Goal: Find specific page/section: Find specific page/section

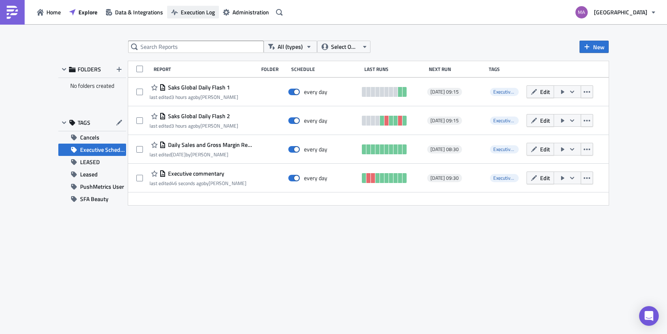
click at [207, 13] on span "Execution Log" at bounding box center [198, 12] width 34 height 9
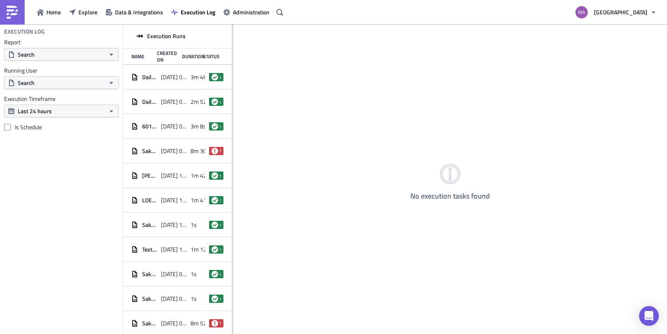
drag, startPoint x: 233, startPoint y: 48, endPoint x: 267, endPoint y: 49, distance: 34.5
click at [267, 49] on div "No execution tasks found" at bounding box center [450, 179] width 434 height 311
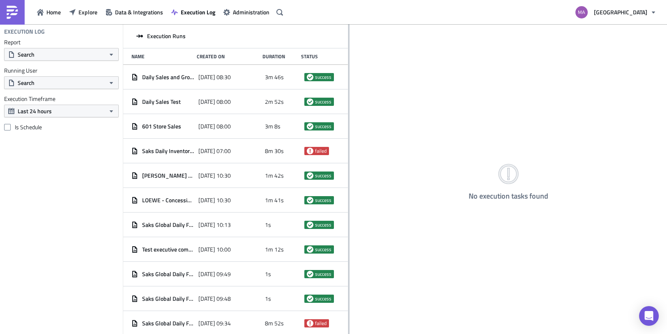
drag, startPoint x: 232, startPoint y: 49, endPoint x: 348, endPoint y: 51, distance: 115.8
click at [348, 51] on div at bounding box center [348, 179] width 1 height 311
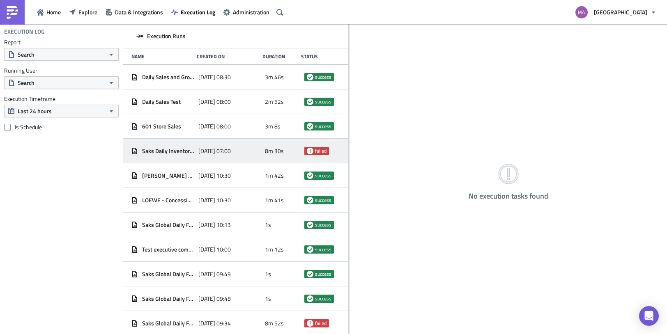
click at [185, 152] on span "Saks Daily Inventory Cancels" at bounding box center [168, 150] width 52 height 7
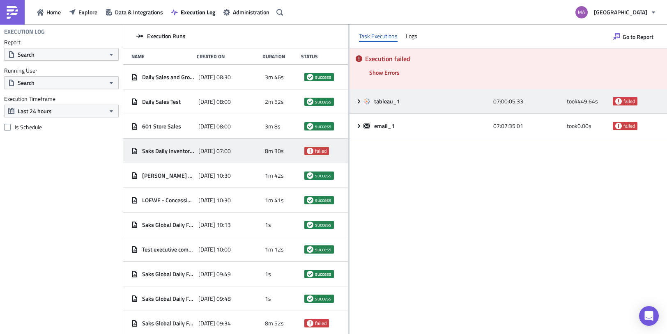
click at [357, 99] on icon at bounding box center [359, 101] width 7 height 7
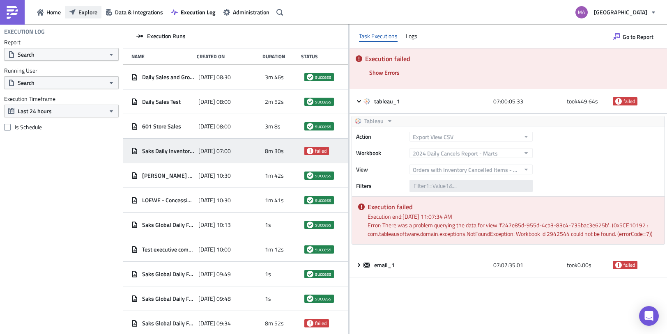
click at [97, 13] on button "Explore" at bounding box center [83, 12] width 37 height 13
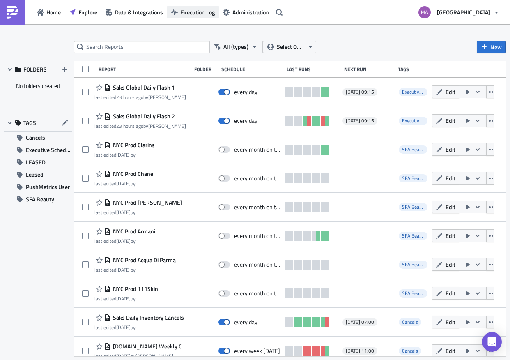
click at [195, 10] on span "Execution Log" at bounding box center [198, 12] width 34 height 9
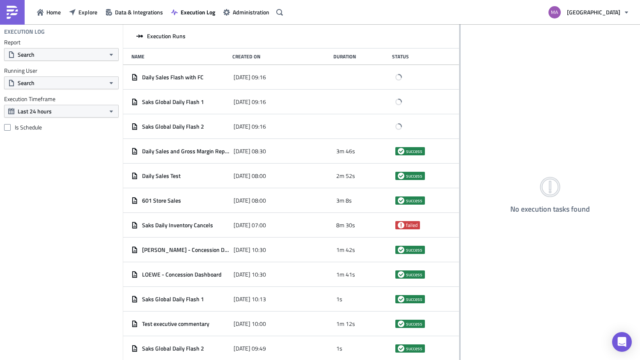
drag, startPoint x: 226, startPoint y: 127, endPoint x: 460, endPoint y: 122, distance: 233.4
click at [460, 122] on div at bounding box center [460, 192] width 1 height 337
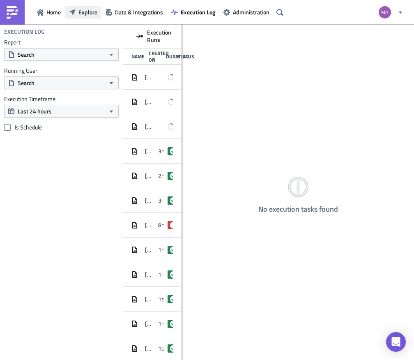
click at [83, 13] on span "Explore" at bounding box center [87, 12] width 19 height 9
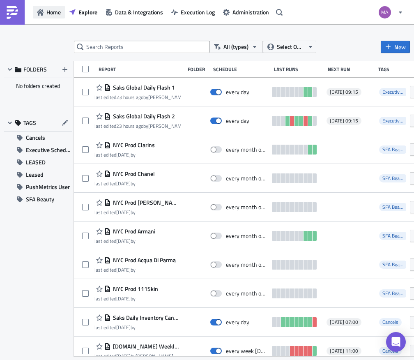
click at [36, 12] on button "Home" at bounding box center [49, 12] width 32 height 13
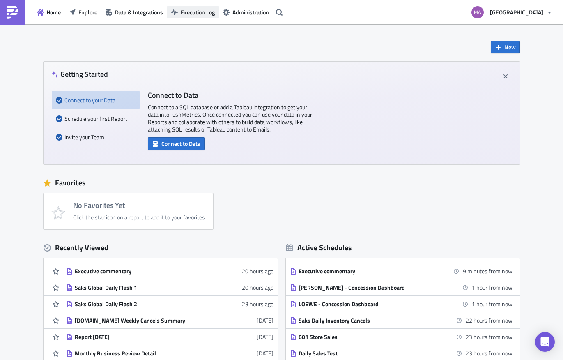
click at [185, 13] on span "Execution Log" at bounding box center [198, 12] width 34 height 9
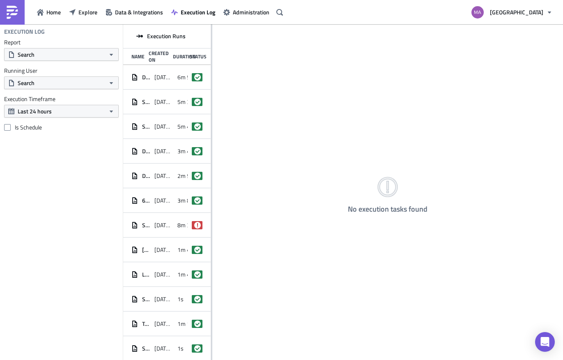
click at [211, 39] on div "Execution Runs" at bounding box center [166, 36] width 87 height 24
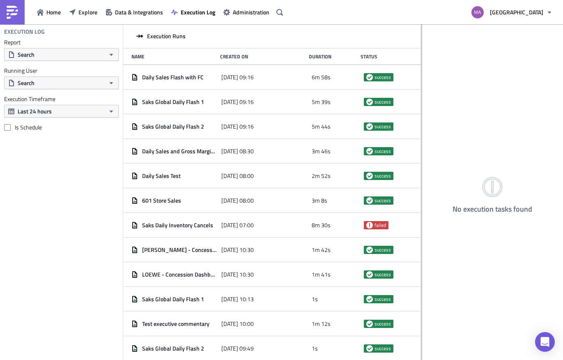
drag, startPoint x: 211, startPoint y: 39, endPoint x: 421, endPoint y: 54, distance: 210.4
click at [414, 54] on div at bounding box center [421, 192] width 1 height 337
click at [58, 12] on span "Home" at bounding box center [53, 12] width 14 height 9
